Goal: Navigation & Orientation: Understand site structure

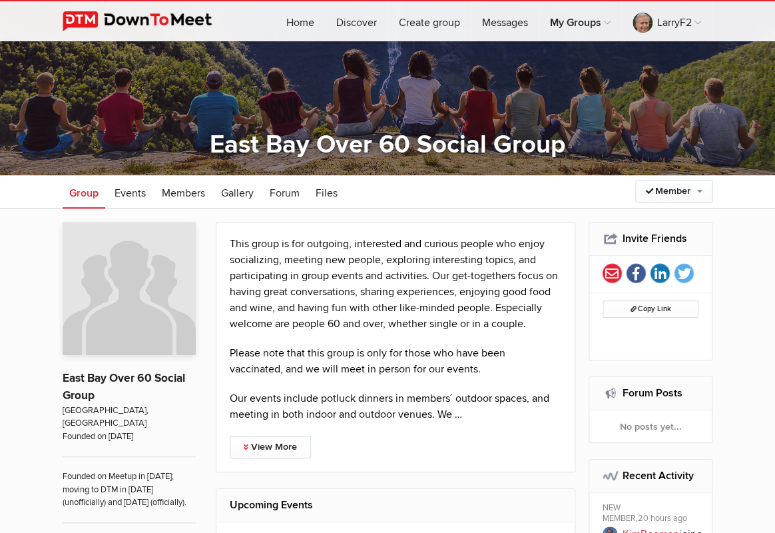
scroll to position [75, 0]
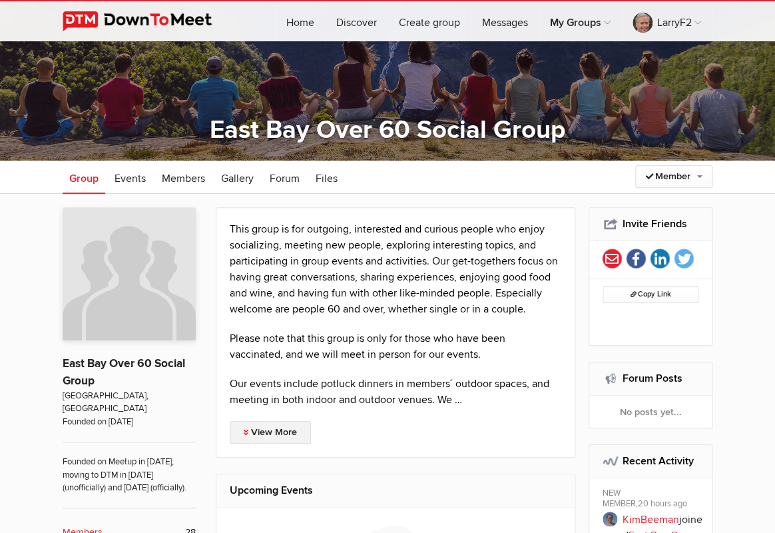
click at [259, 430] on link "View More" at bounding box center [270, 432] width 81 height 23
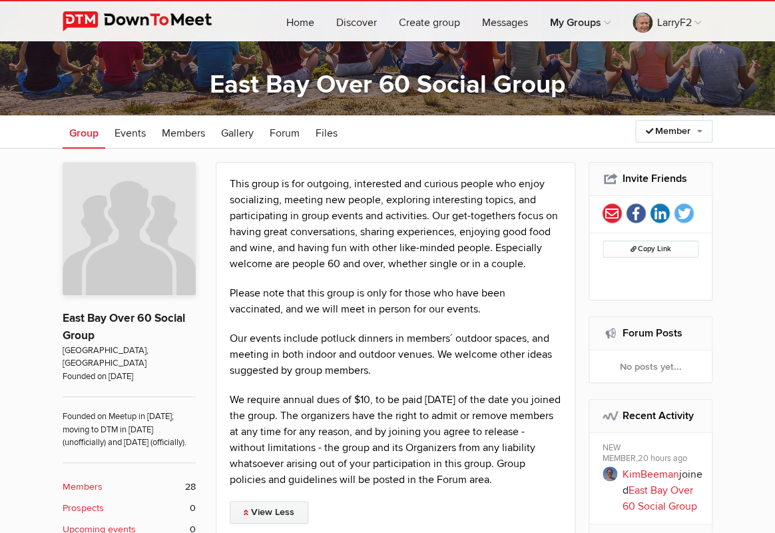
scroll to position [108, 0]
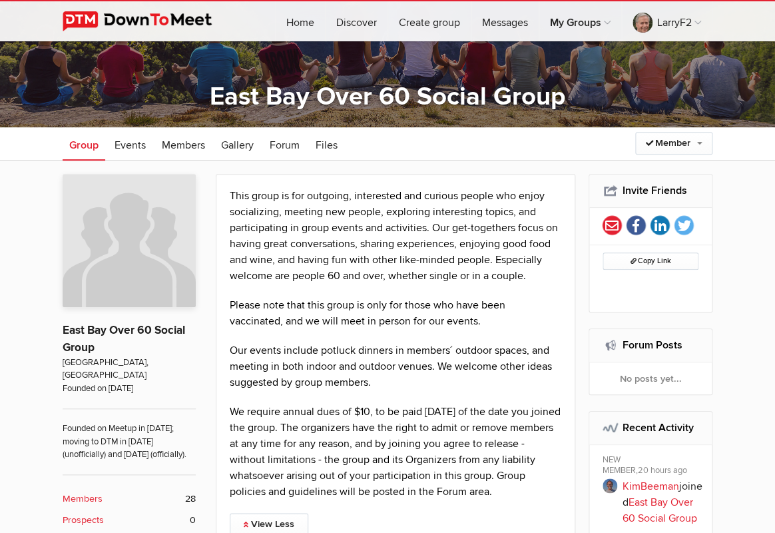
click at [611, 190] on h2 "Invite Friends" at bounding box center [651, 190] width 97 height 32
click at [612, 224] on icon at bounding box center [611, 224] width 13 height 13
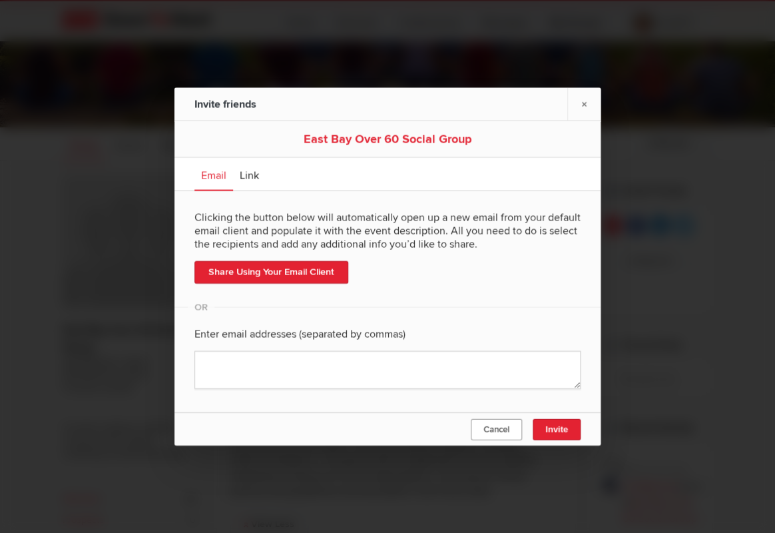
click at [489, 431] on span "Cancel" at bounding box center [496, 429] width 26 height 11
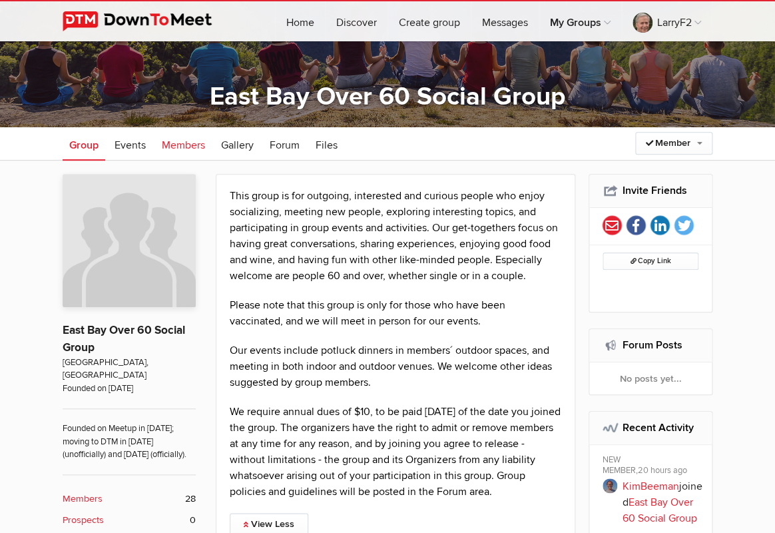
click at [180, 146] on span "Members" at bounding box center [183, 144] width 43 height 13
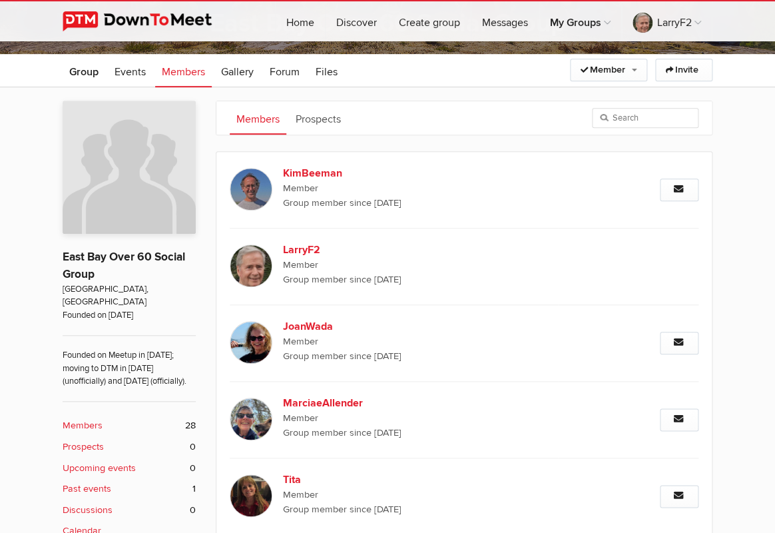
scroll to position [160, 0]
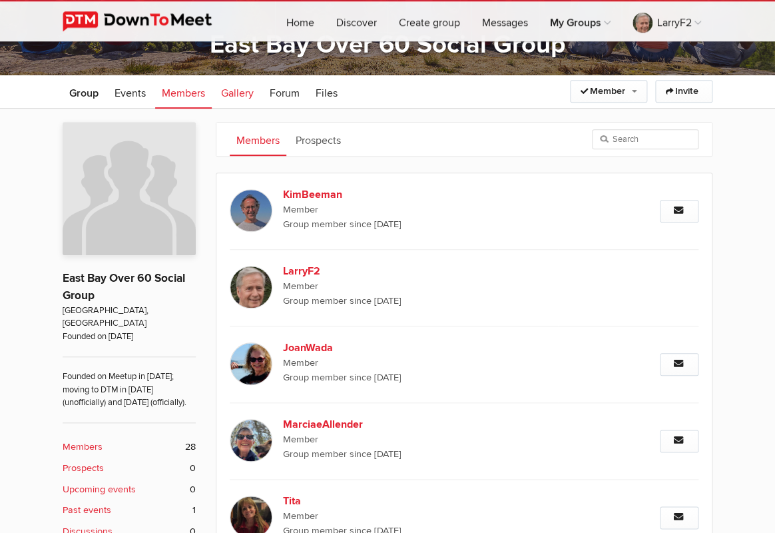
click at [238, 95] on span "Gallery" at bounding box center [237, 93] width 33 height 13
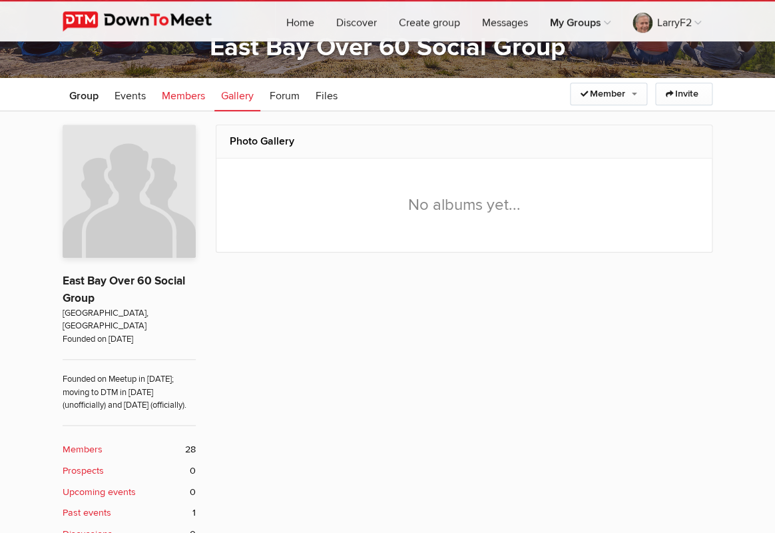
scroll to position [155, 0]
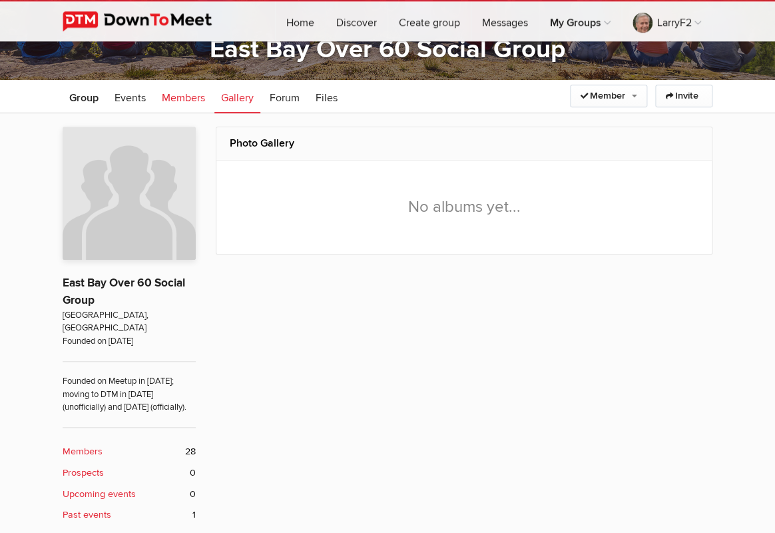
click at [184, 98] on span "Members" at bounding box center [183, 97] width 43 height 13
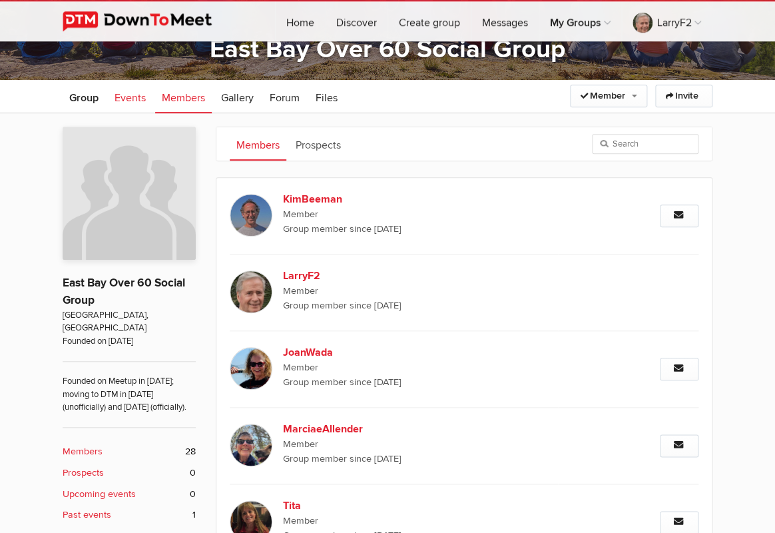
click at [134, 97] on span "Events" at bounding box center [130, 97] width 31 height 13
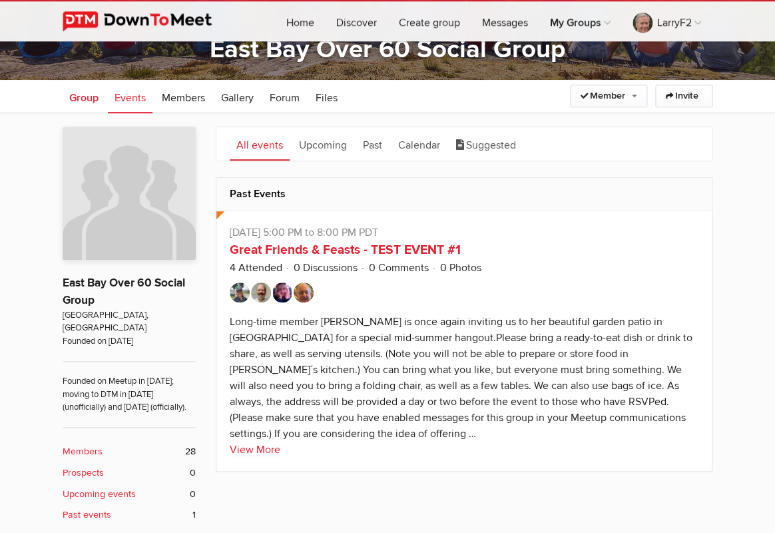
click at [82, 95] on span "Group" at bounding box center [83, 97] width 29 height 13
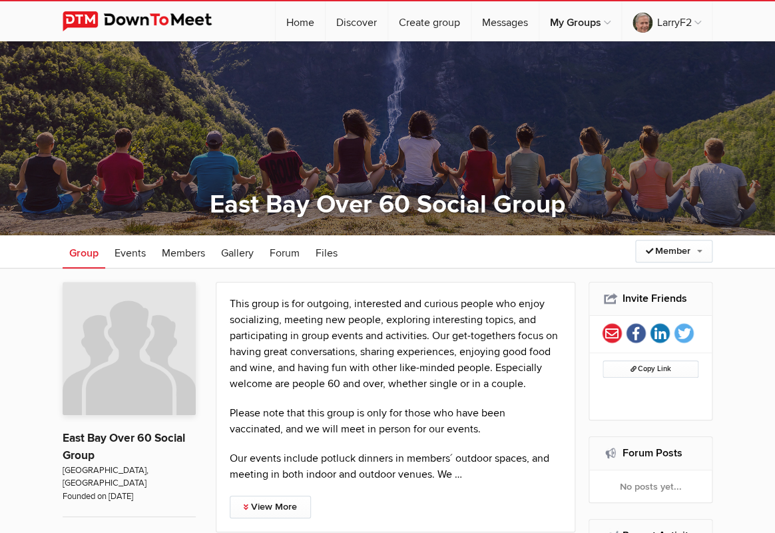
click at [613, 334] on icon at bounding box center [611, 332] width 13 height 13
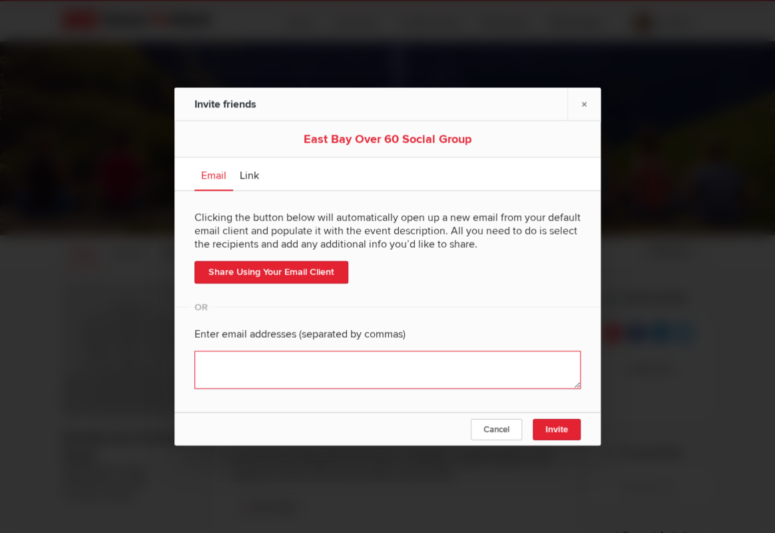
click at [212, 372] on textarea at bounding box center [387, 370] width 386 height 38
